Goal: Task Accomplishment & Management: Manage account settings

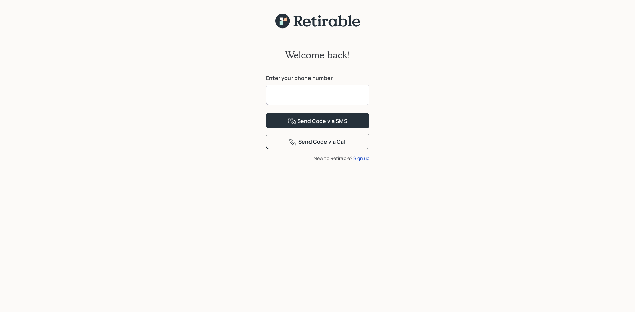
click at [328, 91] on input at bounding box center [317, 95] width 103 height 20
type input "**********"
click at [266, 113] on button "Send Code via SMS" at bounding box center [317, 120] width 103 height 15
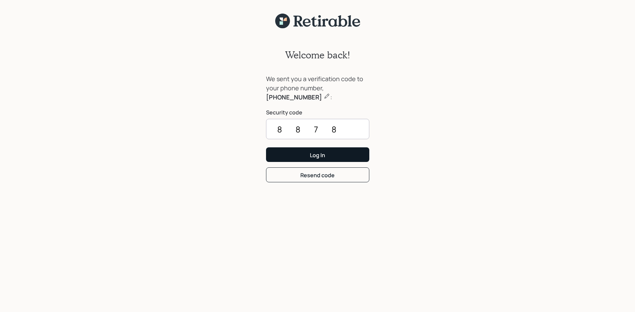
type input "8878"
click at [320, 154] on div "Log In" at bounding box center [317, 155] width 15 height 7
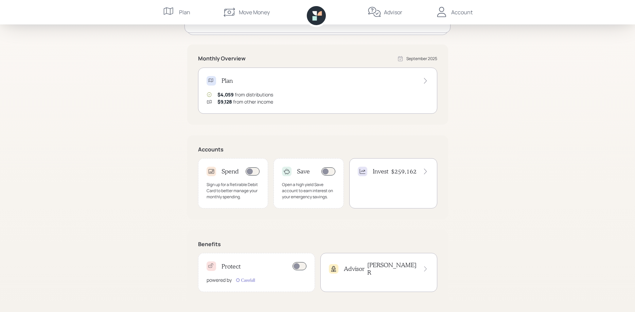
scroll to position [109, 0]
click at [406, 265] on h4 "[PERSON_NAME]" at bounding box center [392, 267] width 50 height 15
